Goal: Book appointment/travel/reservation

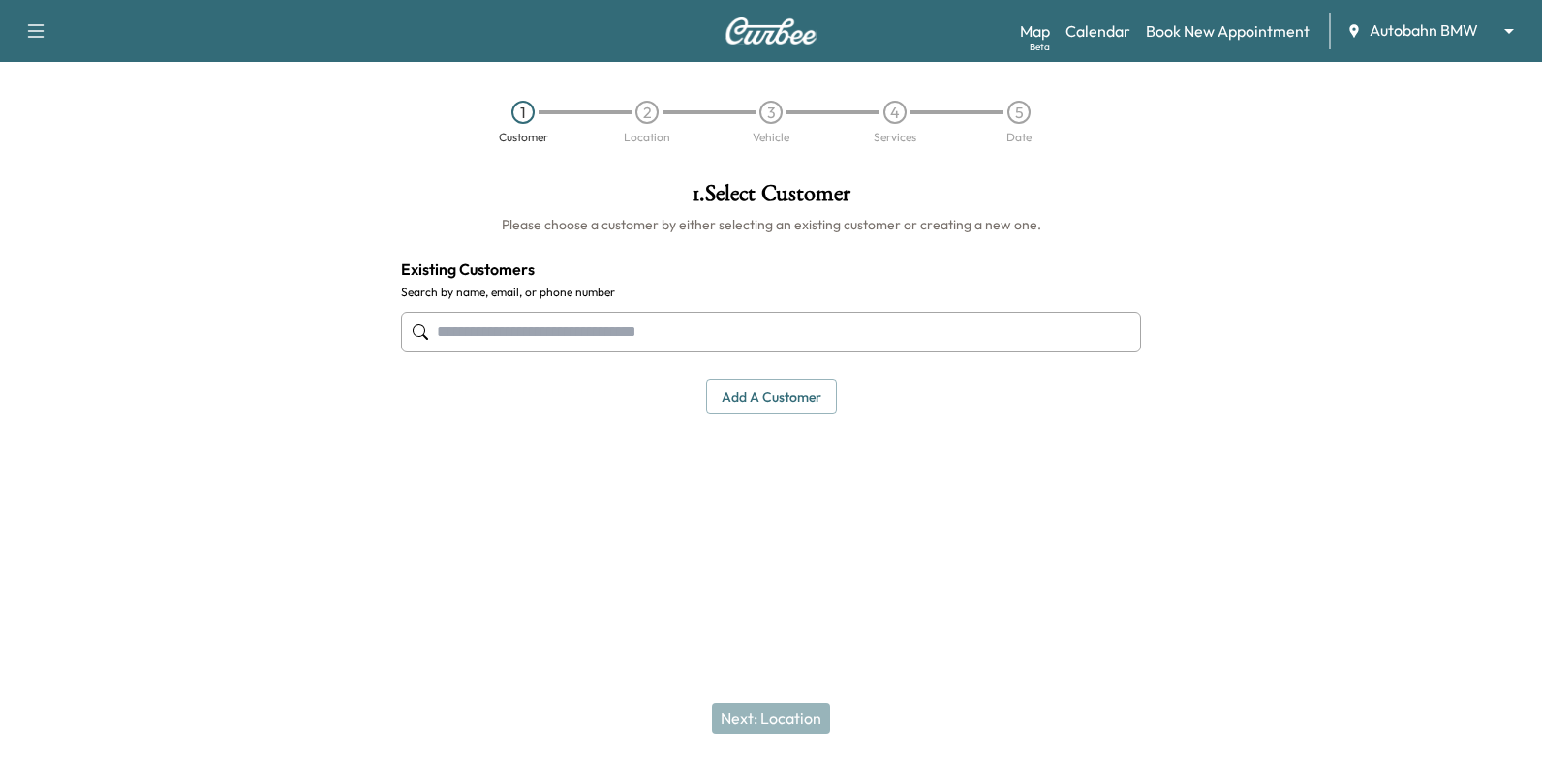
click at [505, 333] on input "text" at bounding box center [771, 332] width 740 height 41
click at [1094, 29] on link "Calendar" at bounding box center [1097, 30] width 65 height 23
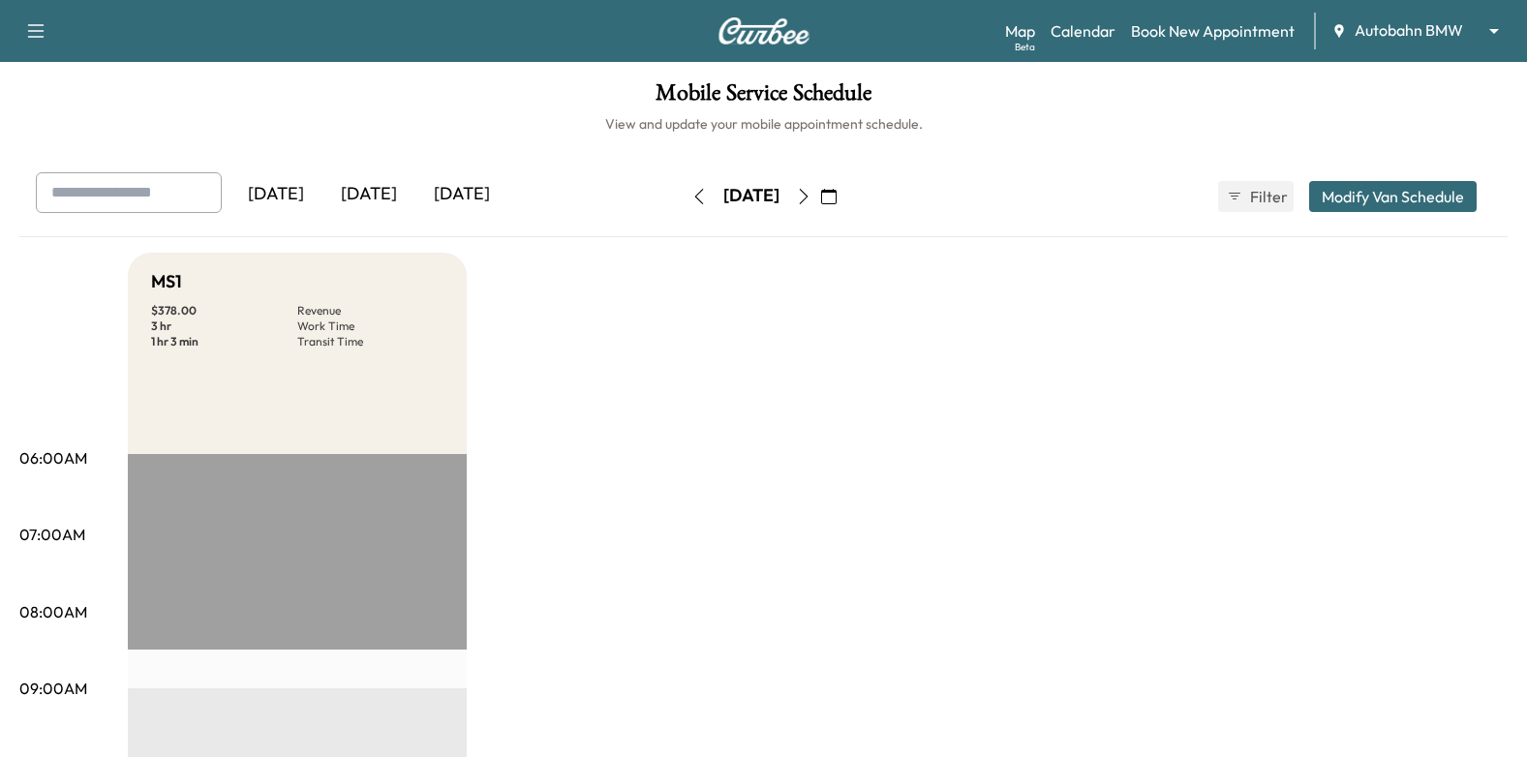
click at [812, 194] on icon "button" at bounding box center [803, 196] width 15 height 15
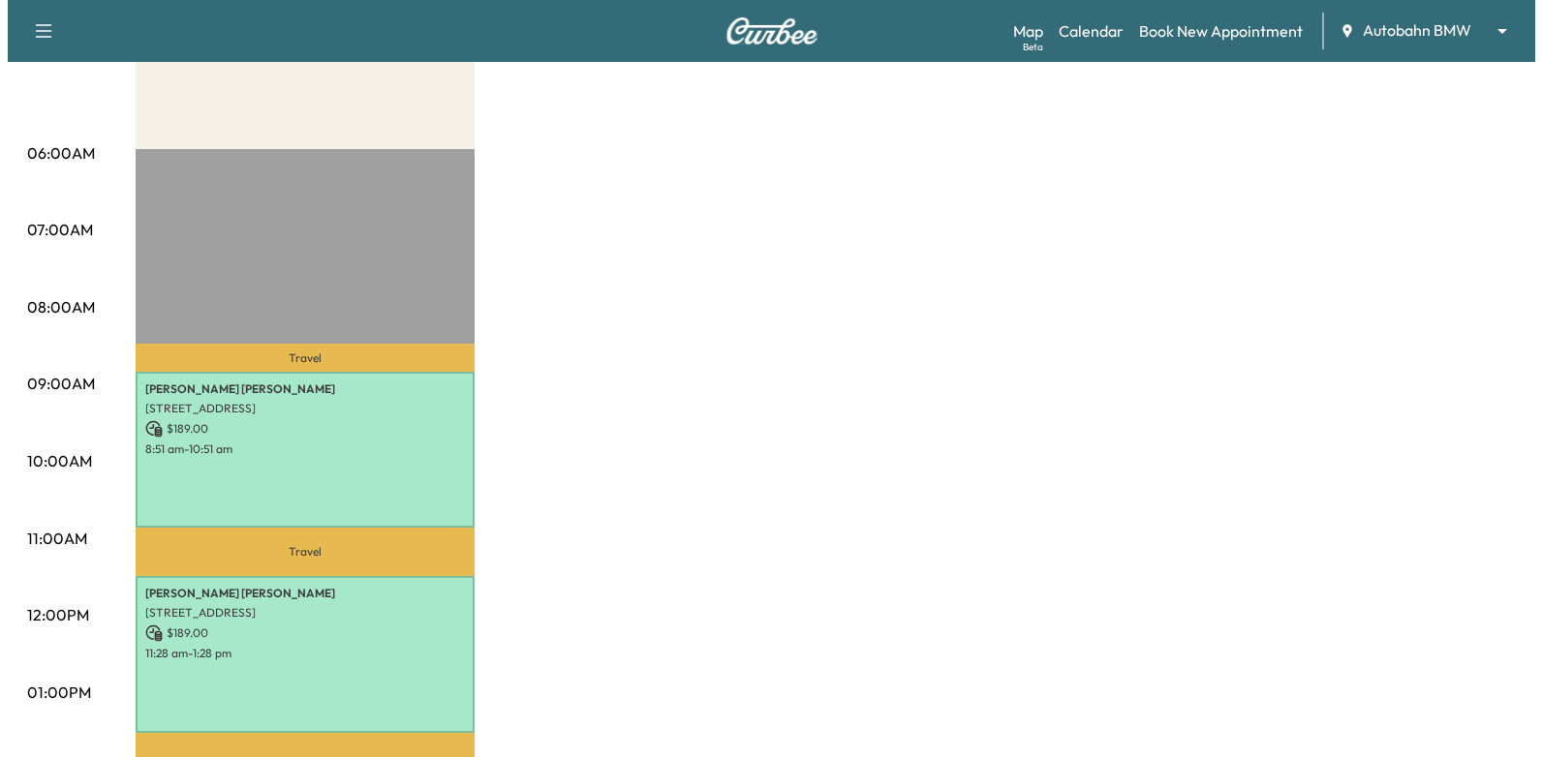
scroll to position [581, 0]
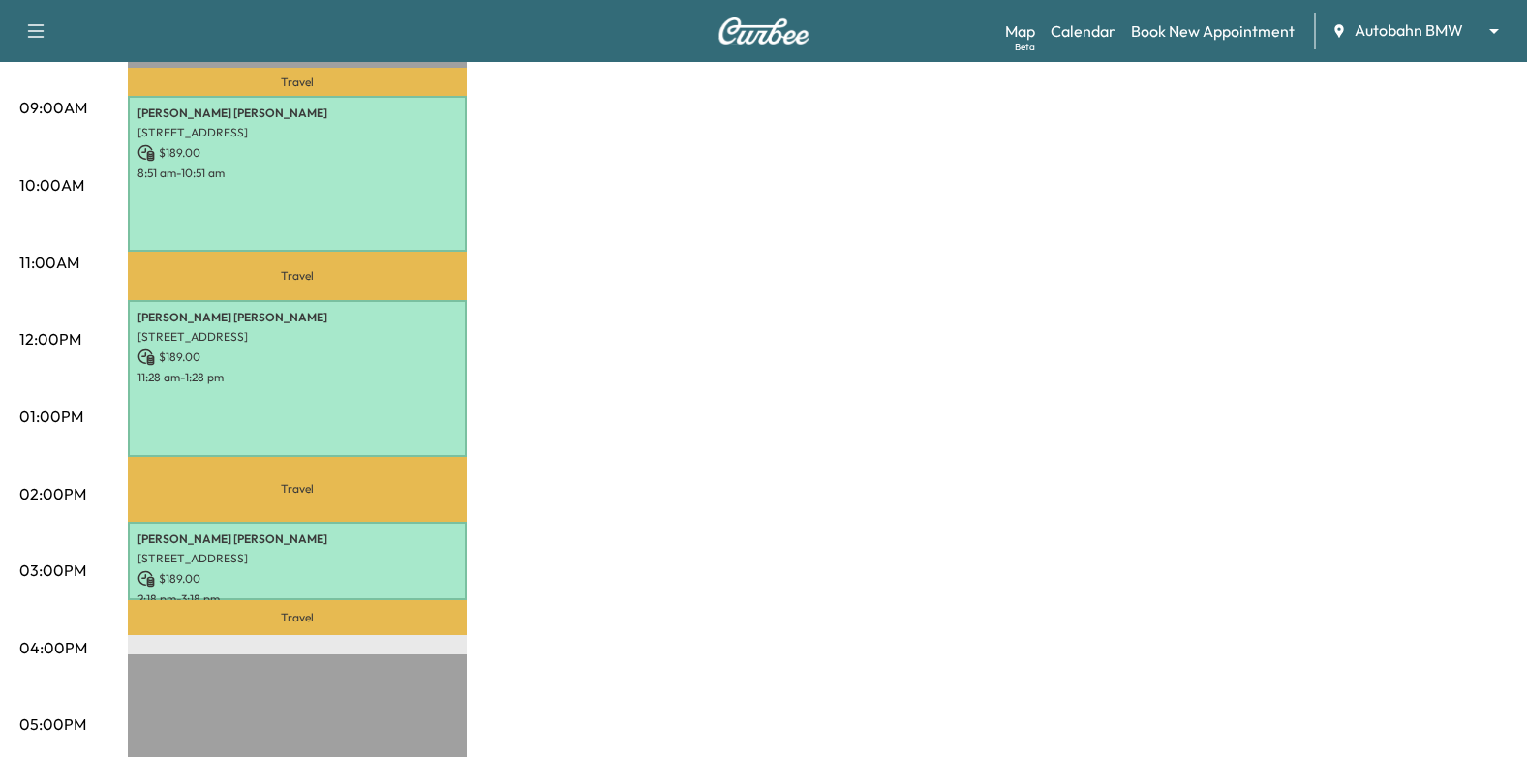
click at [380, 551] on p "[STREET_ADDRESS]" at bounding box center [298, 558] width 320 height 15
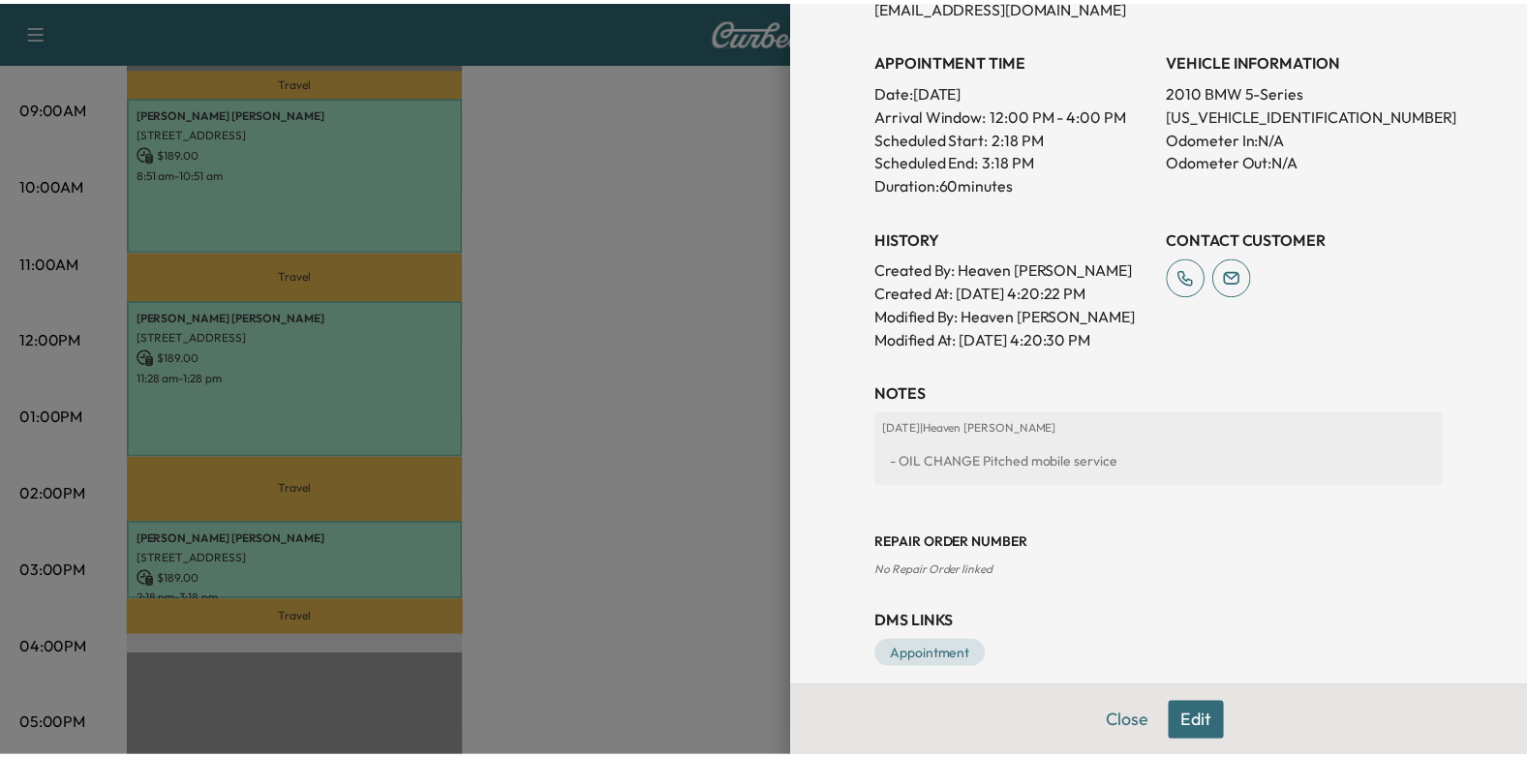
scroll to position [525, 0]
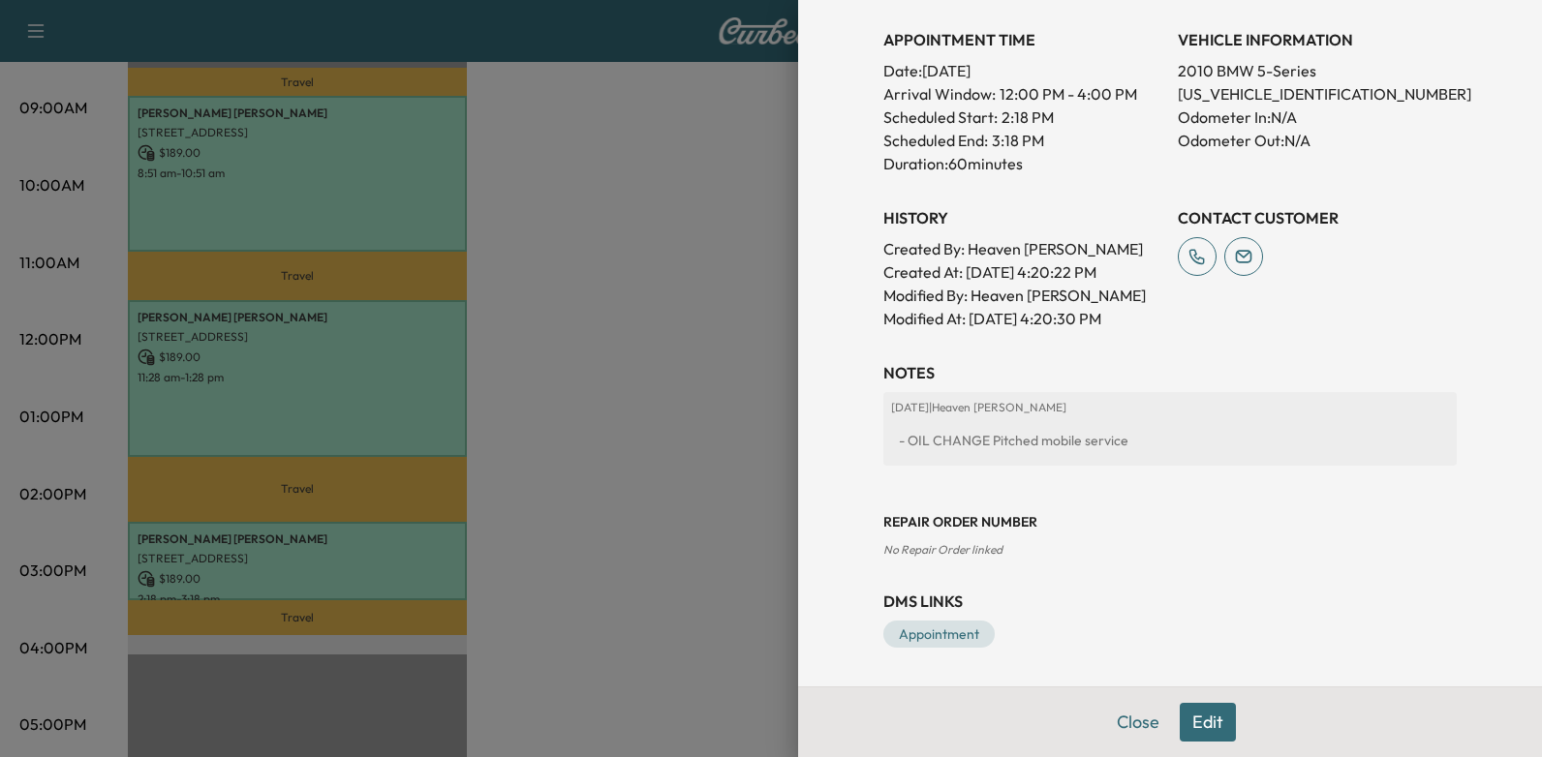
click at [630, 392] on div at bounding box center [771, 378] width 1542 height 757
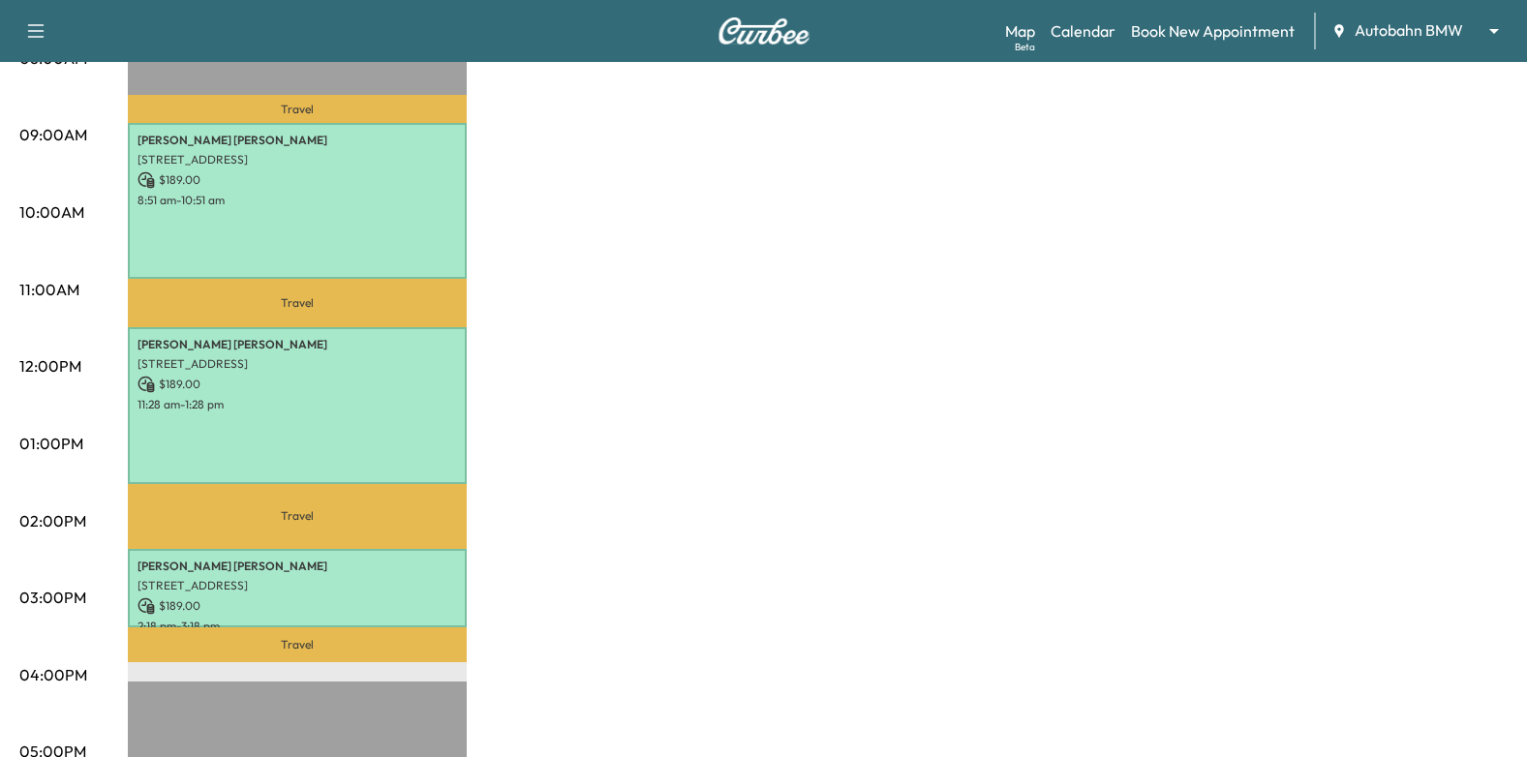
scroll to position [581, 0]
